Goal: Information Seeking & Learning: Find specific fact

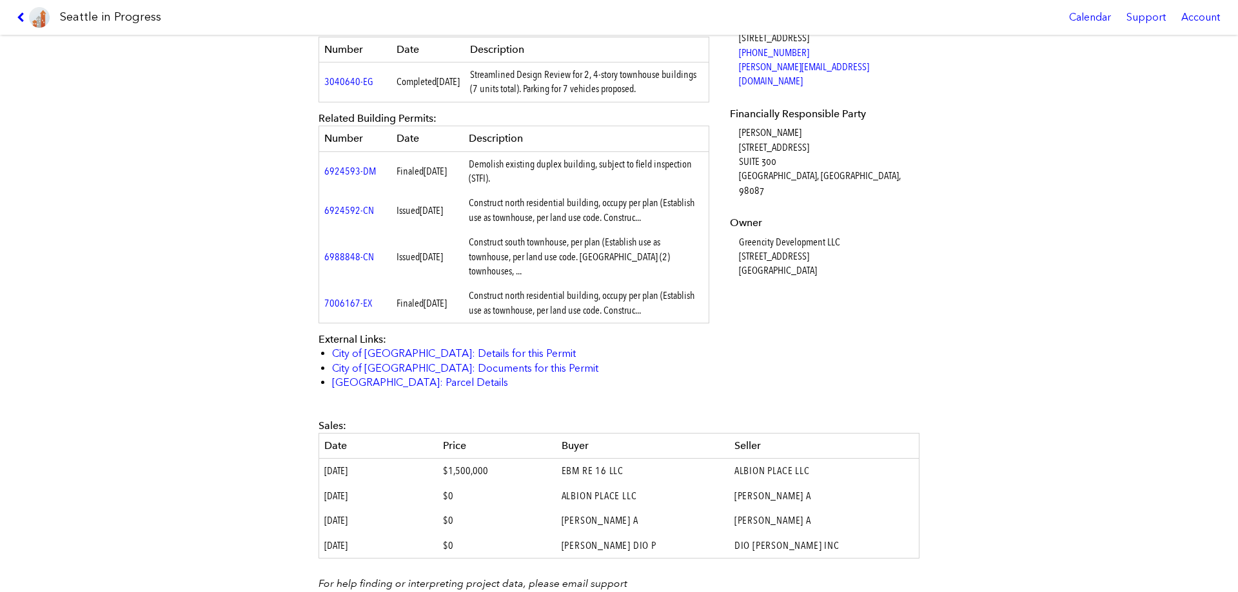
scroll to position [516, 0]
drag, startPoint x: 812, startPoint y: 240, endPoint x: 733, endPoint y: 214, distance: 83.0
click at [733, 214] on dl "Applicant [PERSON_NAME] [STREET_ADDRESS] Authorized Agent [PERSON_NAME] [STREET…" at bounding box center [823, 96] width 186 height 361
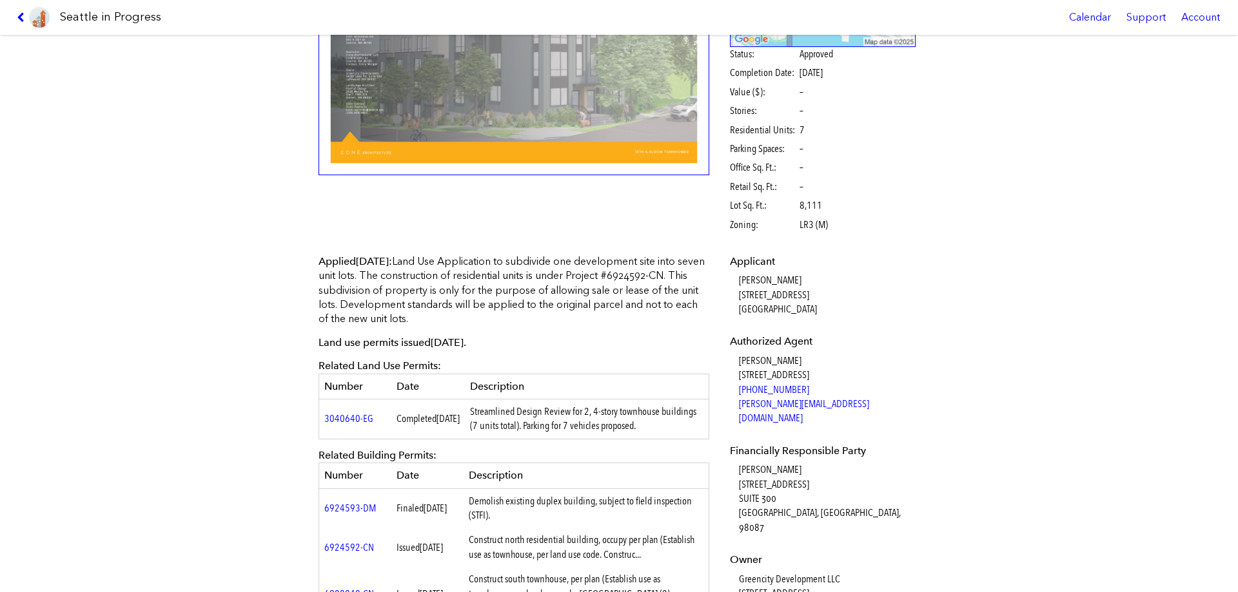
scroll to position [193, 0]
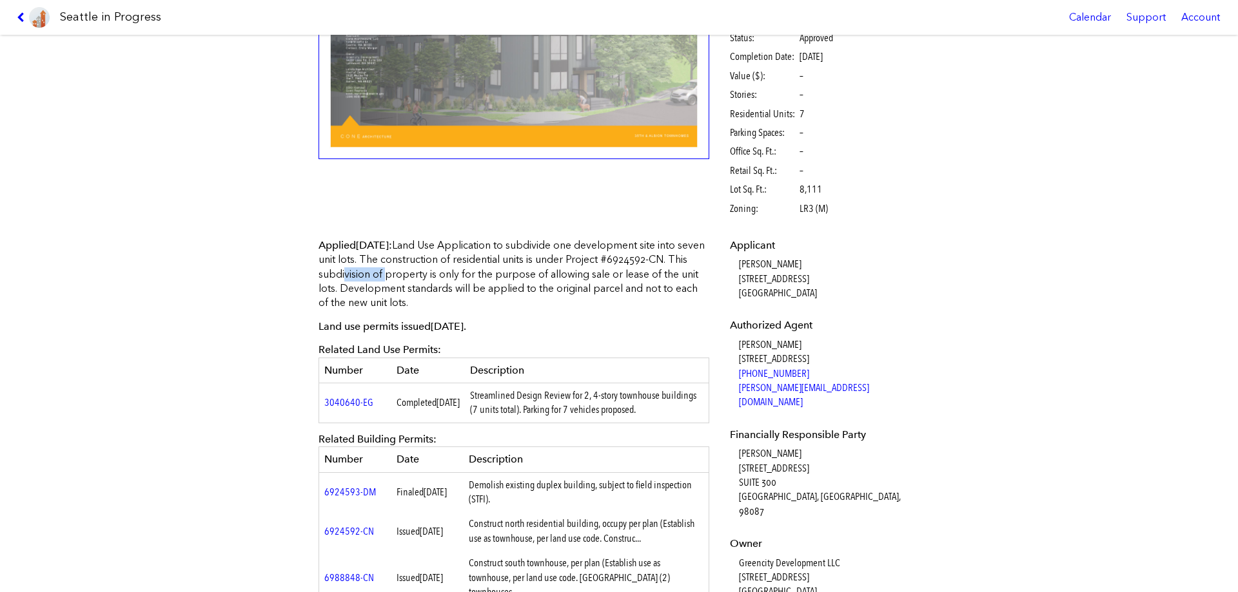
drag, startPoint x: 658, startPoint y: 261, endPoint x: 329, endPoint y: 275, distance: 329.0
click at [329, 275] on p "Applied [DATE] : Land Use Application to subdivide one development site into se…" at bounding box center [513, 275] width 391 height 72
copy p "6924592-CN"
click at [344, 534] on link "6924592-CN" at bounding box center [349, 531] width 50 height 12
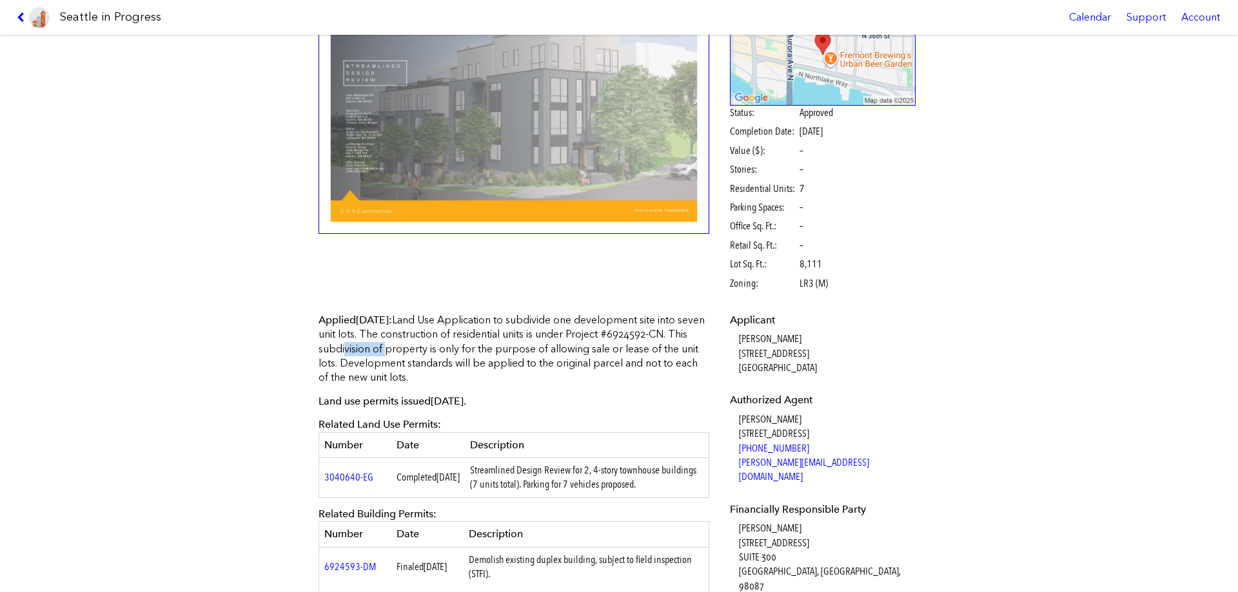
scroll to position [0, 0]
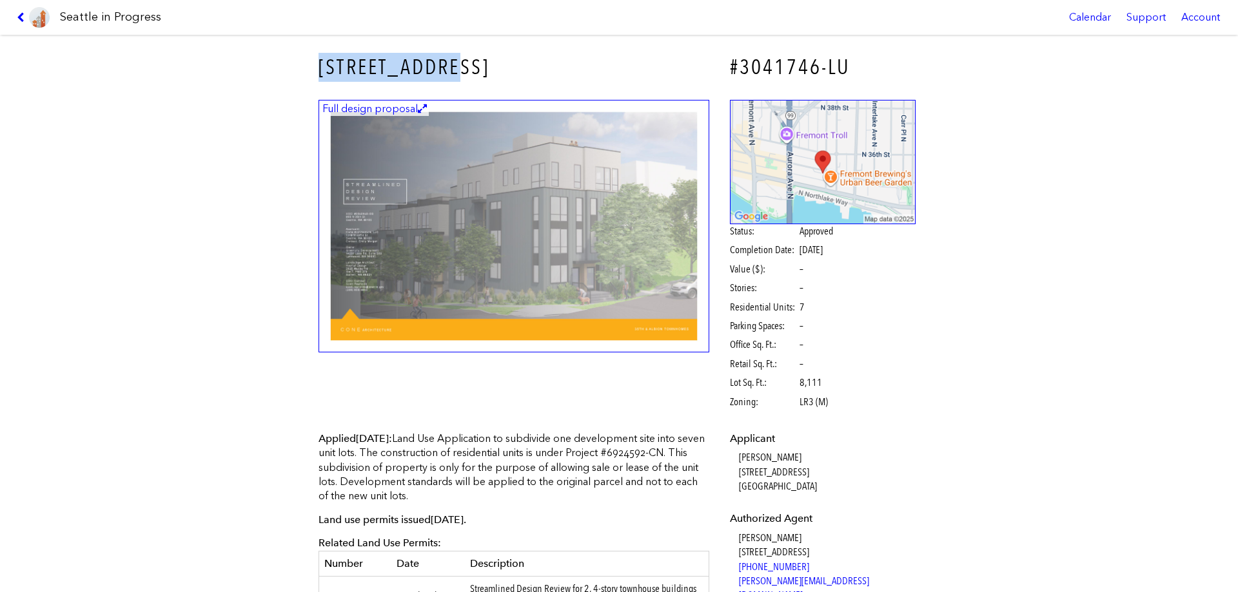
drag, startPoint x: 315, startPoint y: 66, endPoint x: 444, endPoint y: 71, distance: 129.0
click at [444, 71] on h3 "[STREET_ADDRESS]" at bounding box center [513, 67] width 391 height 29
copy h3 "[STREET_ADDRESS]"
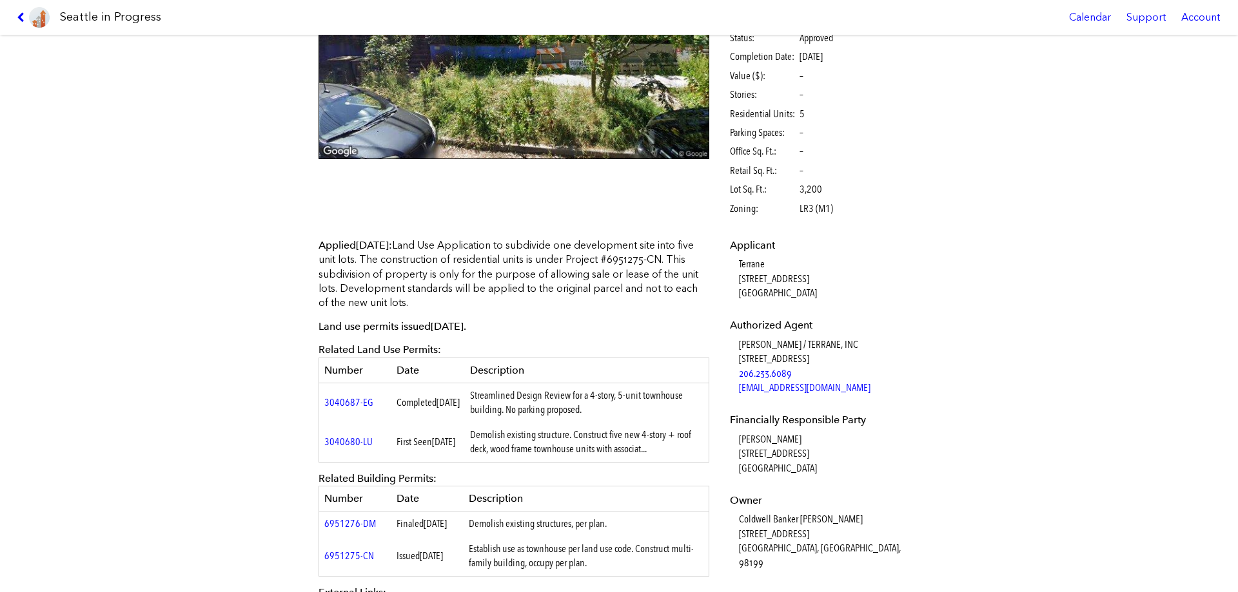
scroll to position [258, 0]
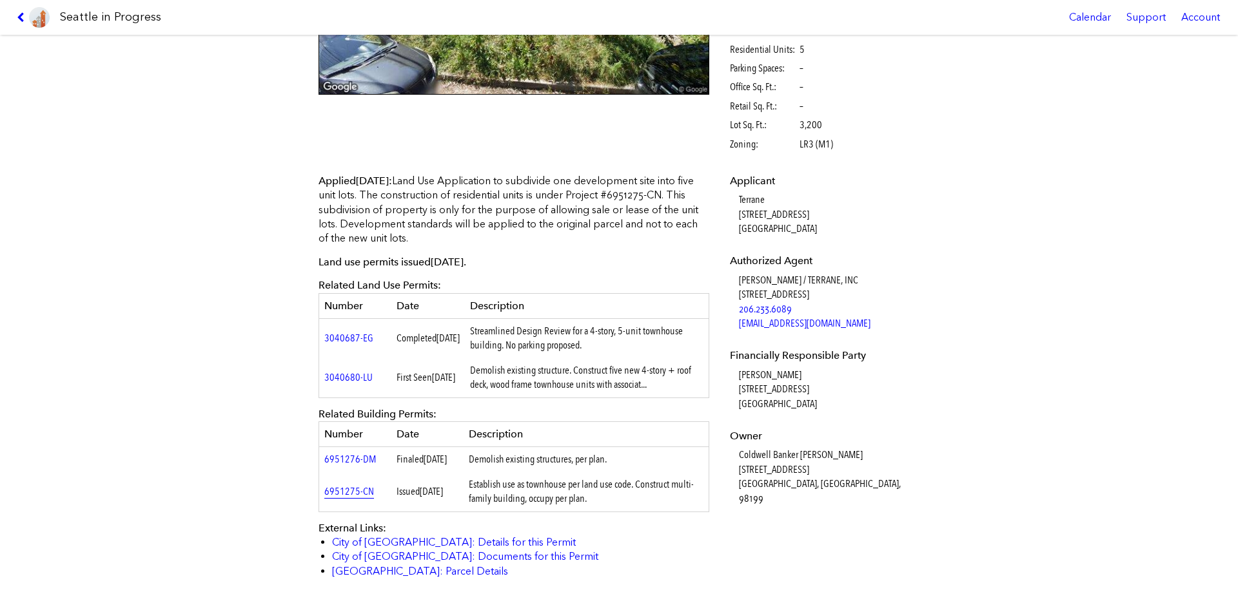
click at [346, 498] on link "6951275-CN" at bounding box center [349, 491] width 50 height 12
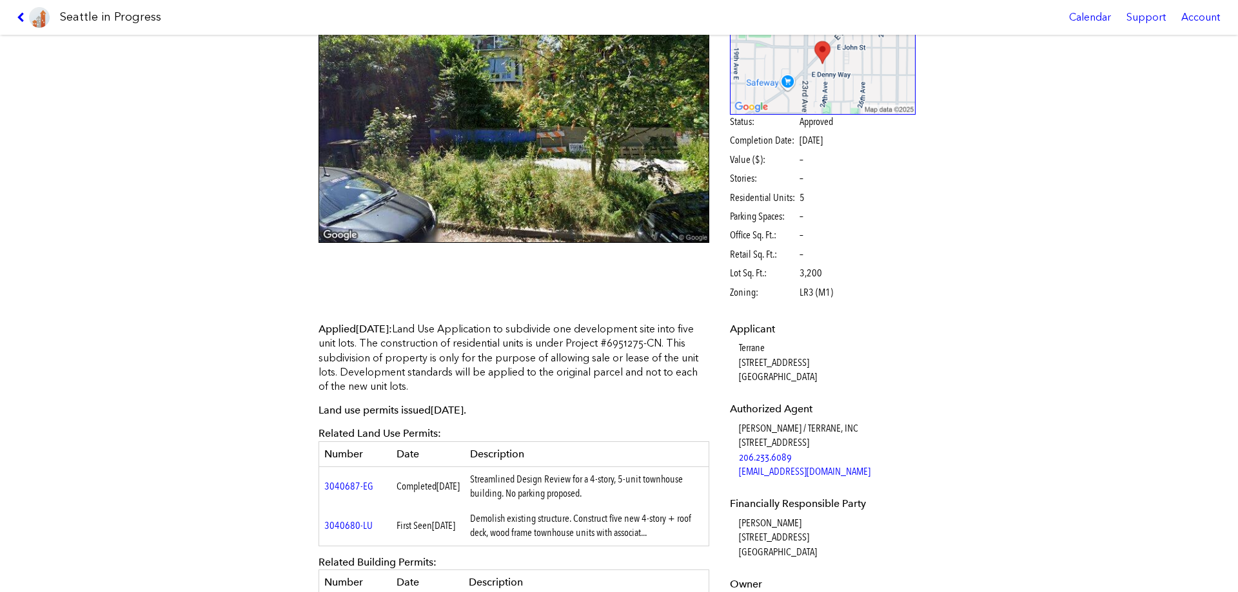
scroll to position [0, 0]
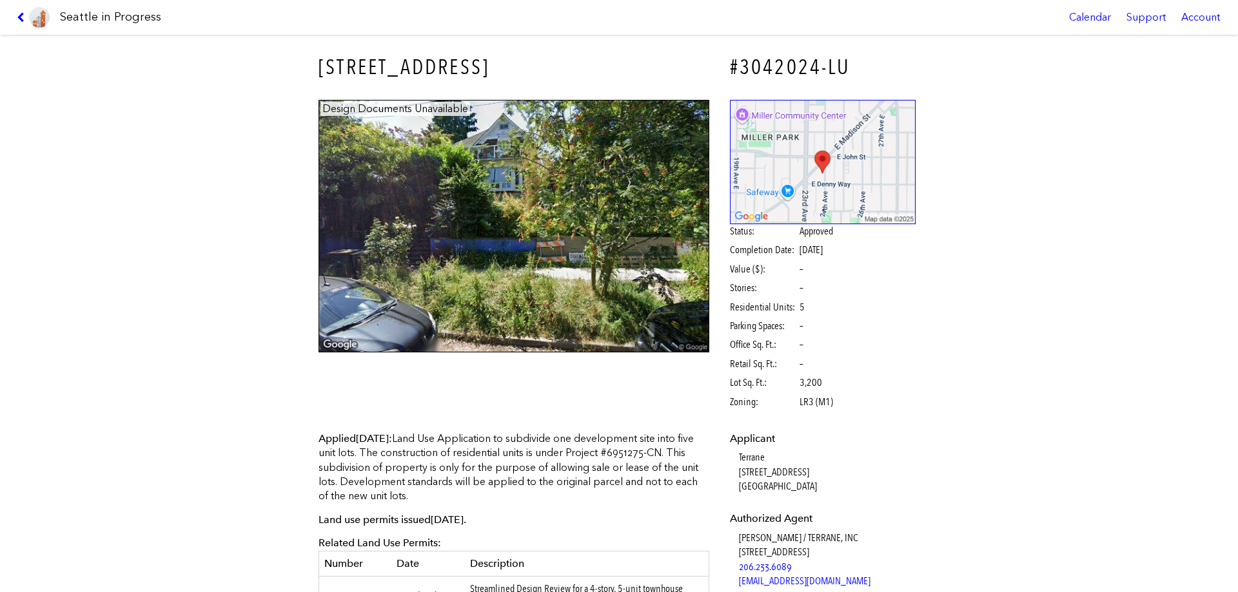
click at [351, 73] on h3 "113 24TH AVE E" at bounding box center [513, 67] width 391 height 29
drag, startPoint x: 356, startPoint y: 70, endPoint x: 457, endPoint y: 74, distance: 101.3
click at [457, 74] on h3 "113 24TH AVE E" at bounding box center [513, 67] width 391 height 29
copy h3 "113 24TH AVE E"
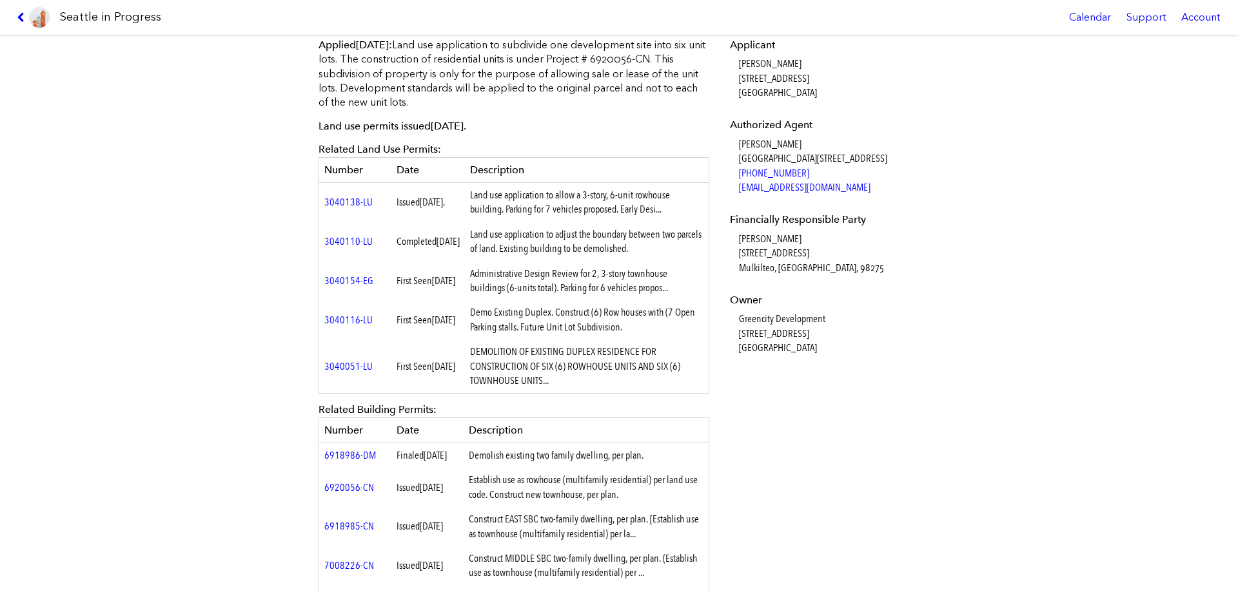
scroll to position [516, 0]
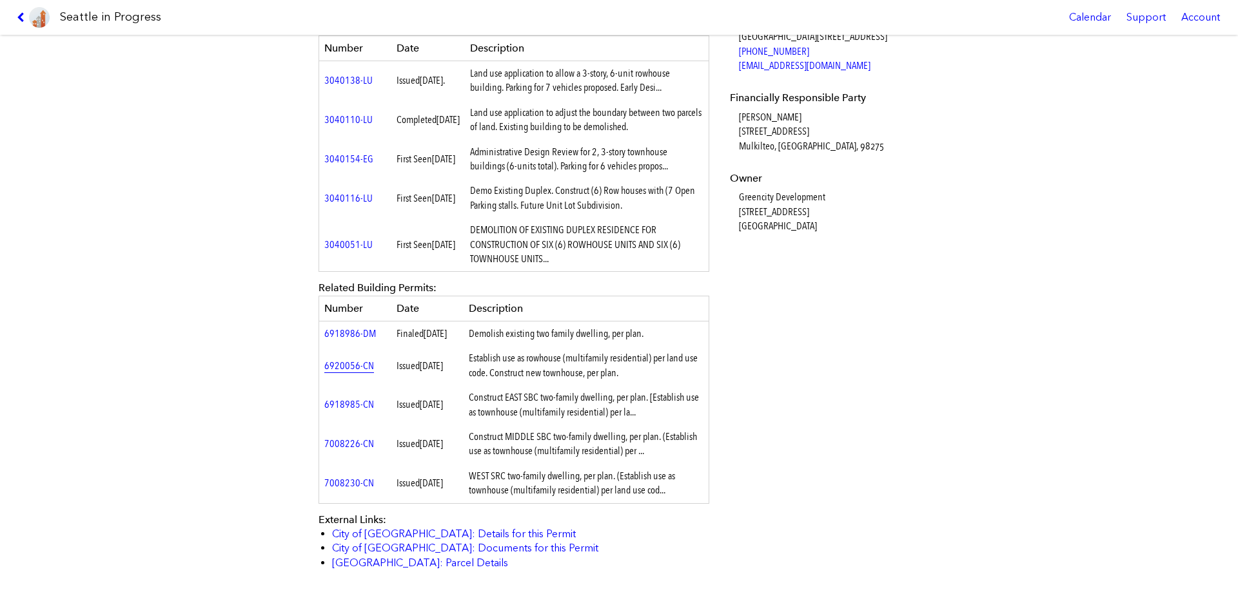
click at [340, 372] on link "6920056-CN" at bounding box center [349, 366] width 50 height 12
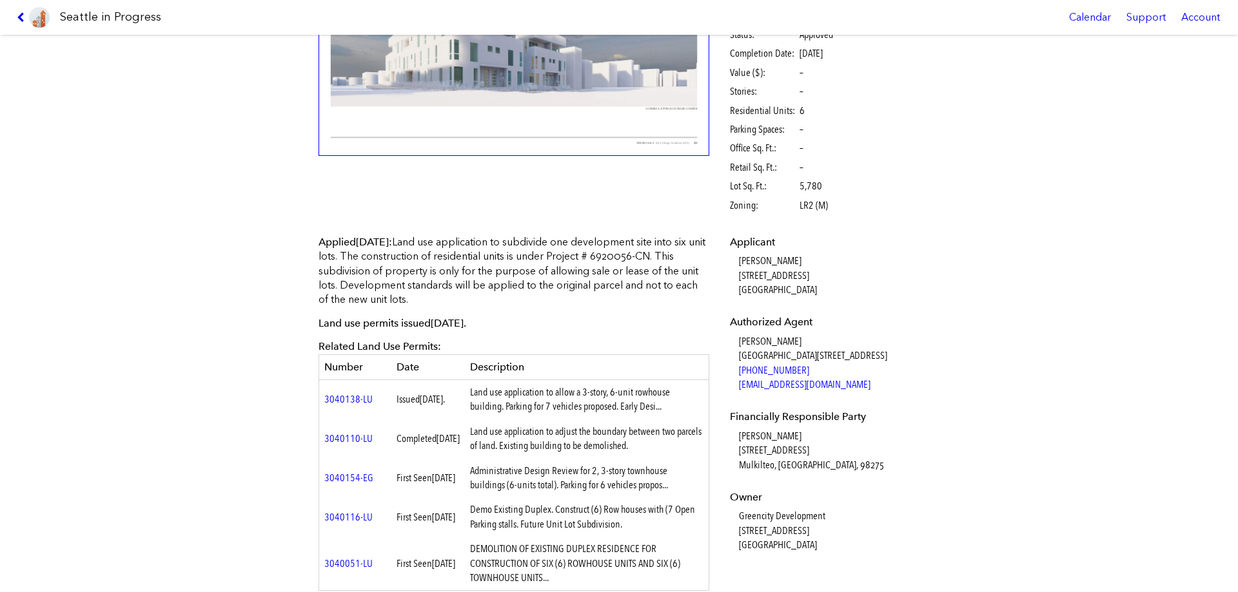
scroll to position [0, 0]
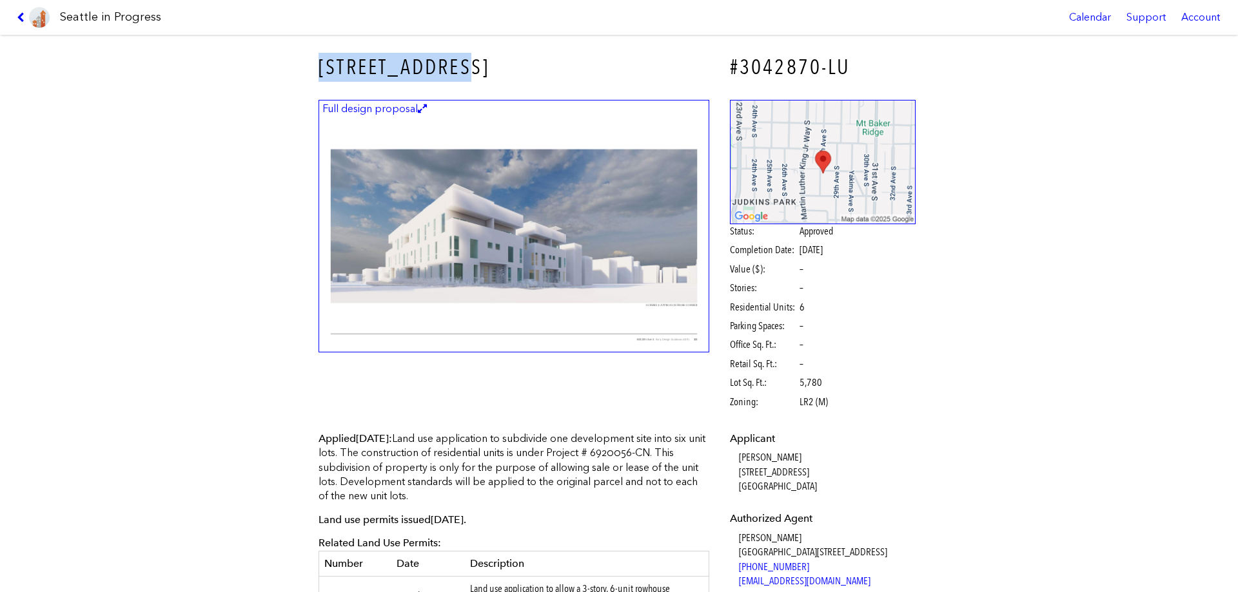
drag, startPoint x: 316, startPoint y: 67, endPoint x: 458, endPoint y: 74, distance: 142.0
click at [458, 74] on h3 "900 28TH AVE S" at bounding box center [513, 67] width 391 height 29
click at [822, 159] on img at bounding box center [823, 162] width 186 height 124
